Goal: Transaction & Acquisition: Purchase product/service

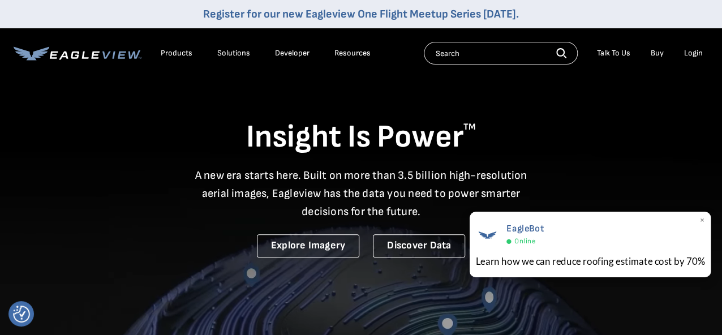
click at [702, 222] on span "×" at bounding box center [702, 221] width 6 height 12
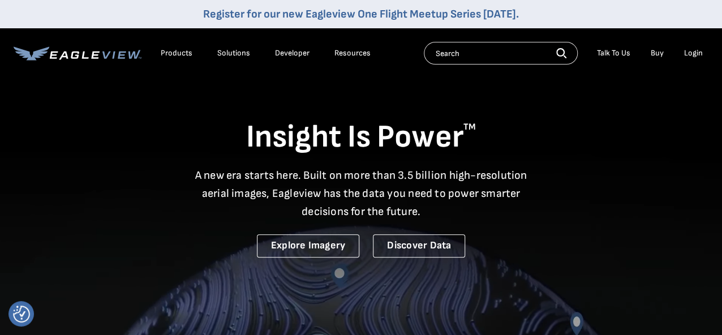
click at [172, 52] on div "Products" at bounding box center [177, 53] width 32 height 10
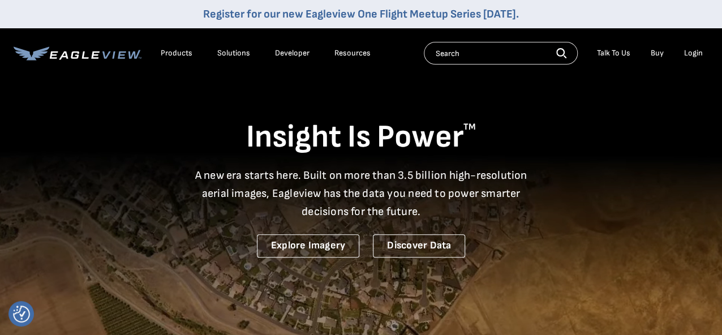
click at [176, 52] on div "Products" at bounding box center [177, 53] width 32 height 10
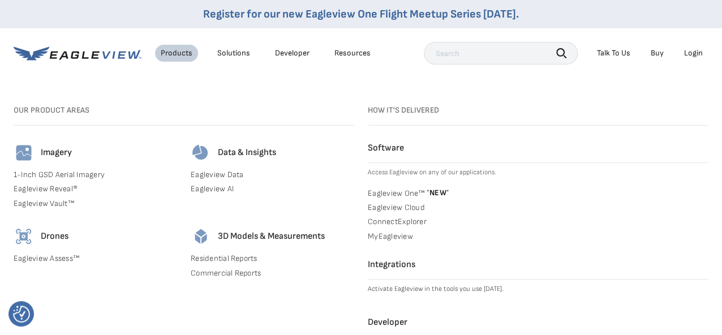
click at [226, 257] on link "Residential Reports" at bounding box center [272, 258] width 163 height 10
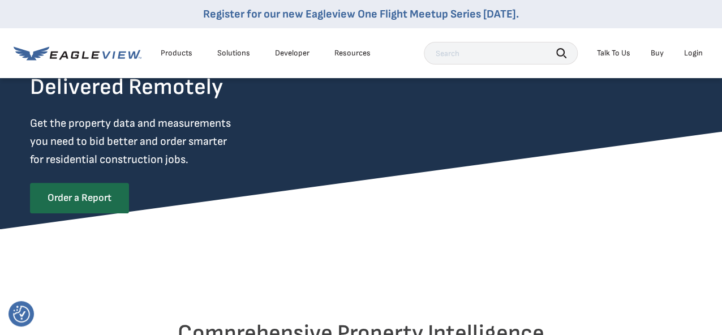
scroll to position [113, 0]
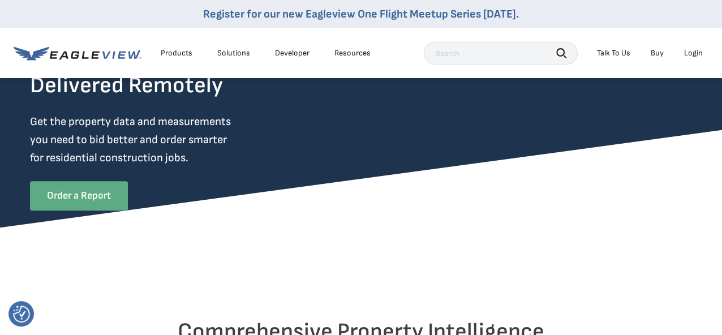
click at [83, 189] on link "Order a Report" at bounding box center [79, 195] width 98 height 29
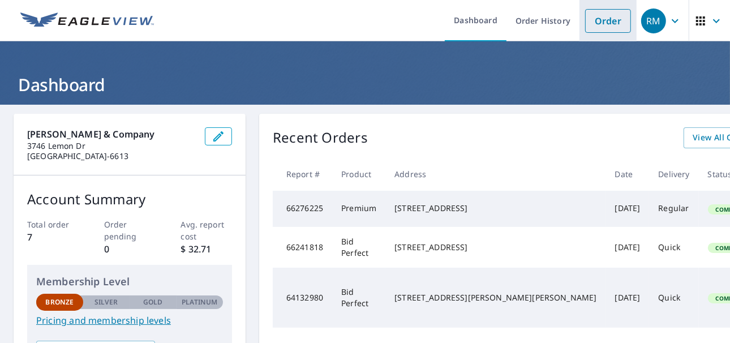
click at [591, 27] on link "Order" at bounding box center [608, 21] width 46 height 24
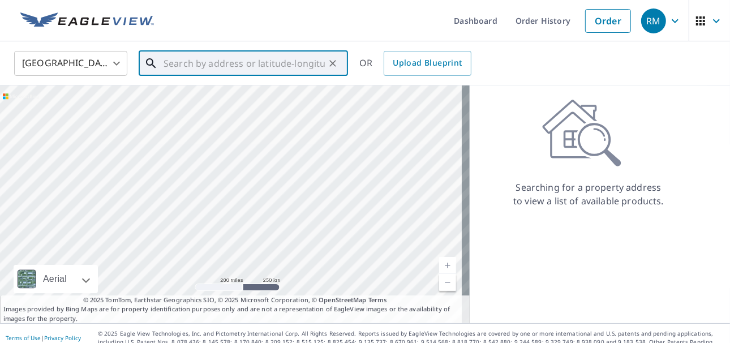
click at [171, 66] on input "text" at bounding box center [243, 64] width 161 height 32
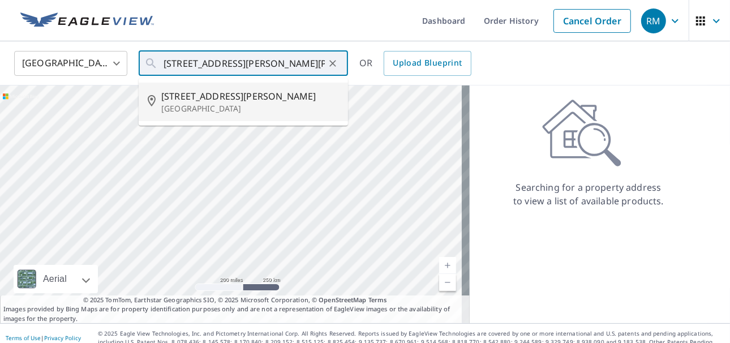
type input "[STREET_ADDRESS][PERSON_NAME][PERSON_NAME]"
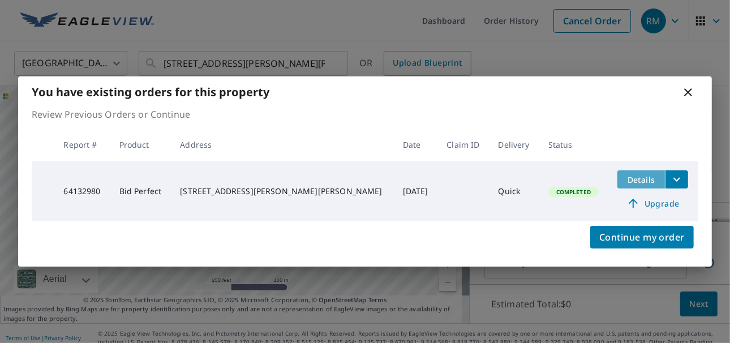
click at [624, 184] on span "Details" at bounding box center [641, 179] width 34 height 11
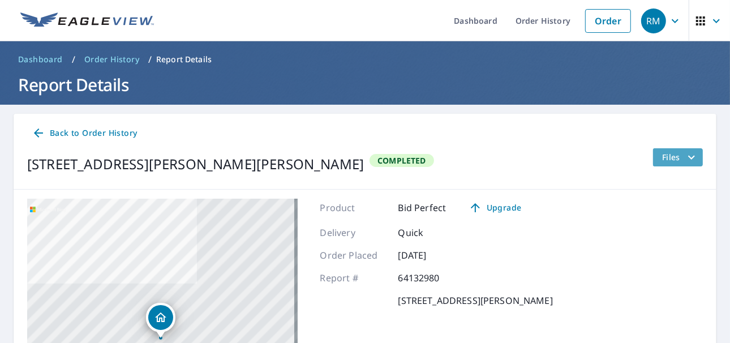
click at [670, 150] on span "Files" at bounding box center [680, 157] width 36 height 14
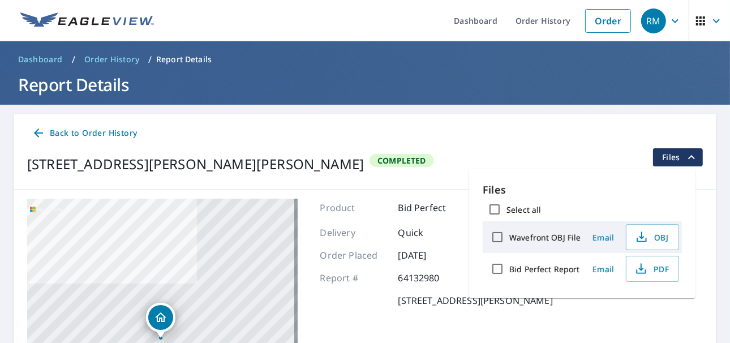
click at [551, 165] on div "[STREET_ADDRESS][PERSON_NAME][PERSON_NAME] Completed Files" at bounding box center [364, 164] width 675 height 32
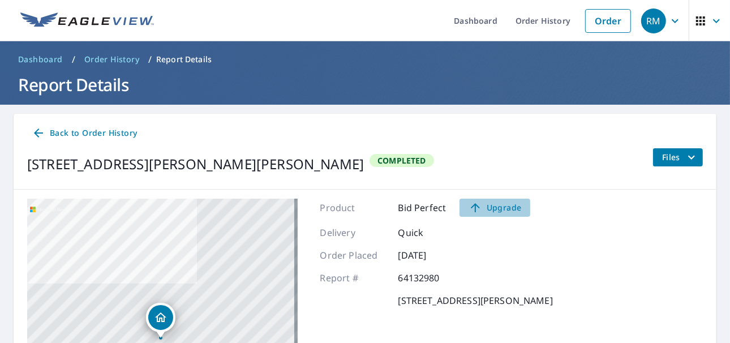
click at [505, 206] on span "Upgrade" at bounding box center [494, 208] width 57 height 14
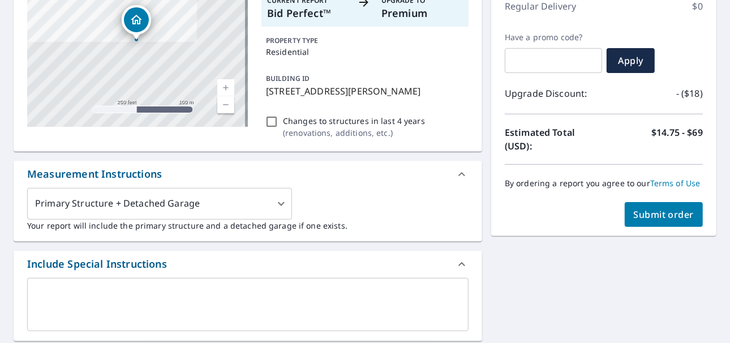
scroll to position [170, 0]
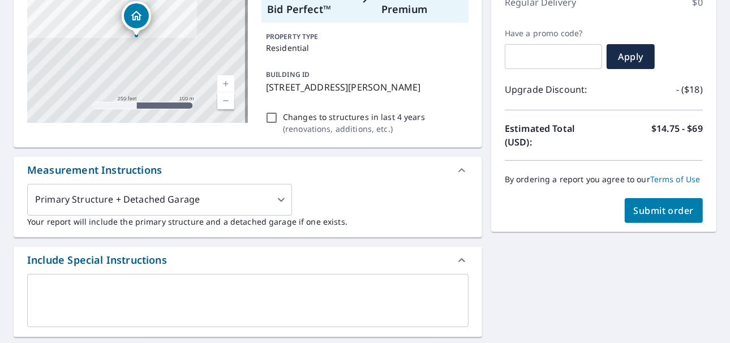
click at [658, 201] on button "Submit order" at bounding box center [663, 210] width 79 height 25
